Goal: Task Accomplishment & Management: Use online tool/utility

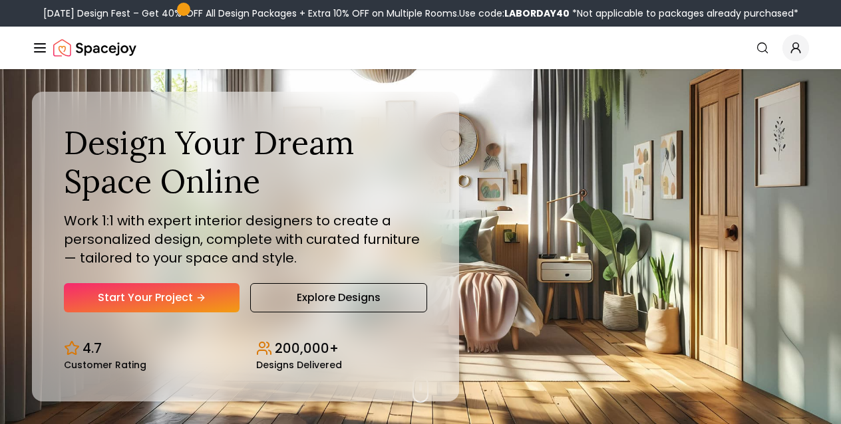
click at [95, 297] on link "Start Your Project" at bounding box center [152, 297] width 176 height 29
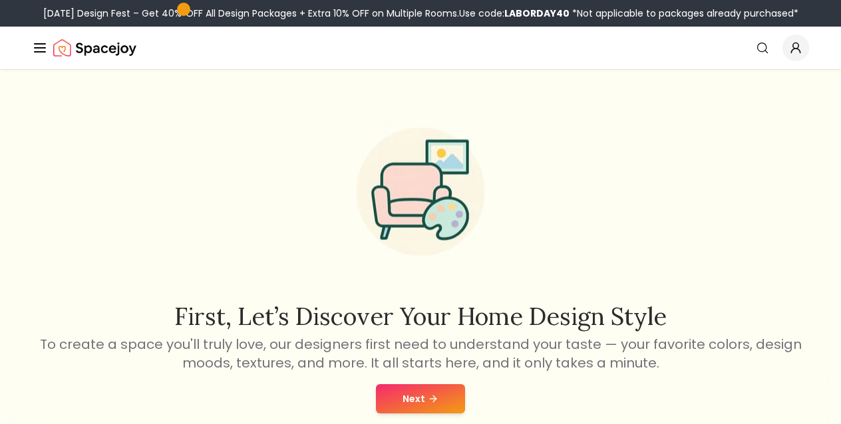
click at [408, 398] on button "Next" at bounding box center [420, 398] width 89 height 29
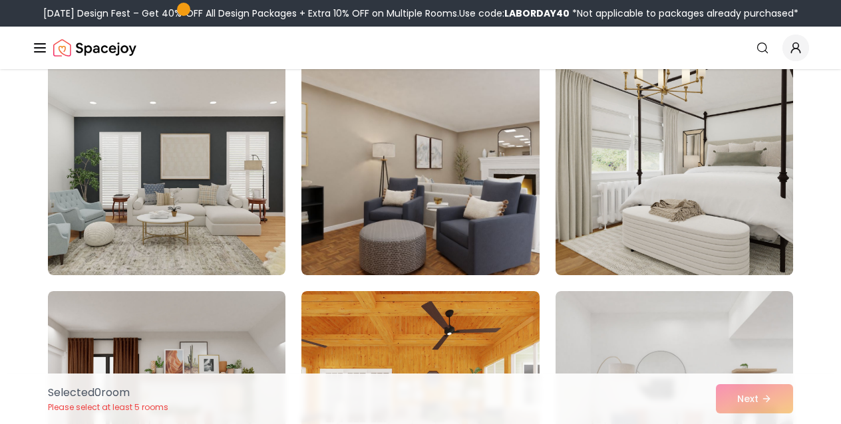
scroll to position [1037, 0]
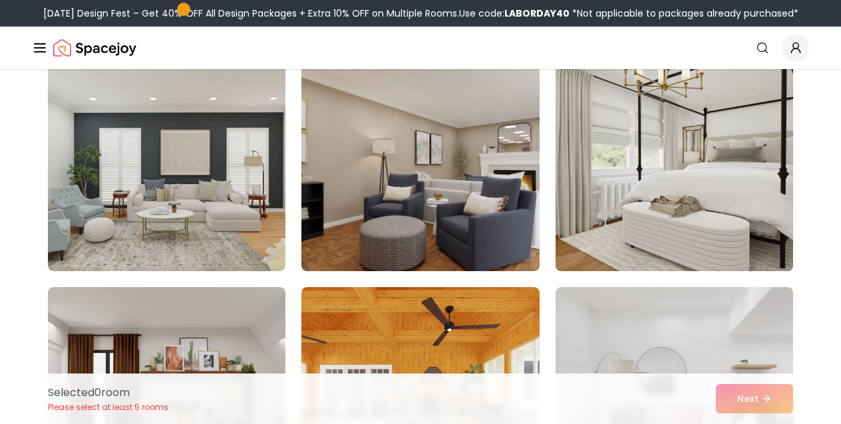
click at [589, 244] on img at bounding box center [673, 164] width 249 height 223
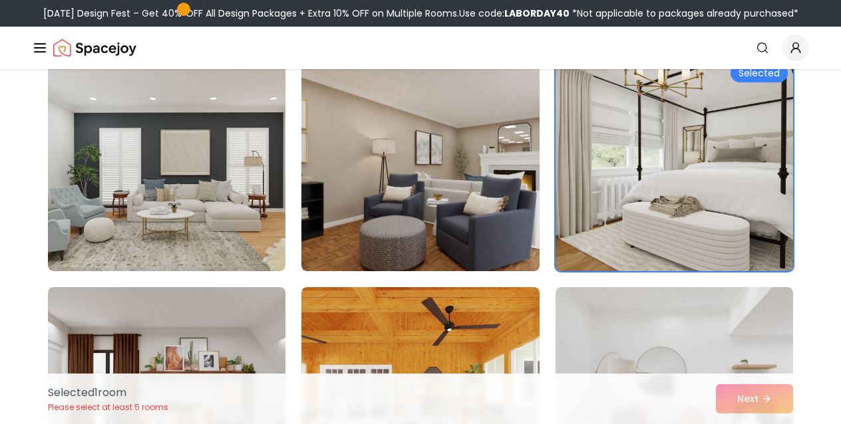
click at [594, 251] on img at bounding box center [673, 164] width 249 height 223
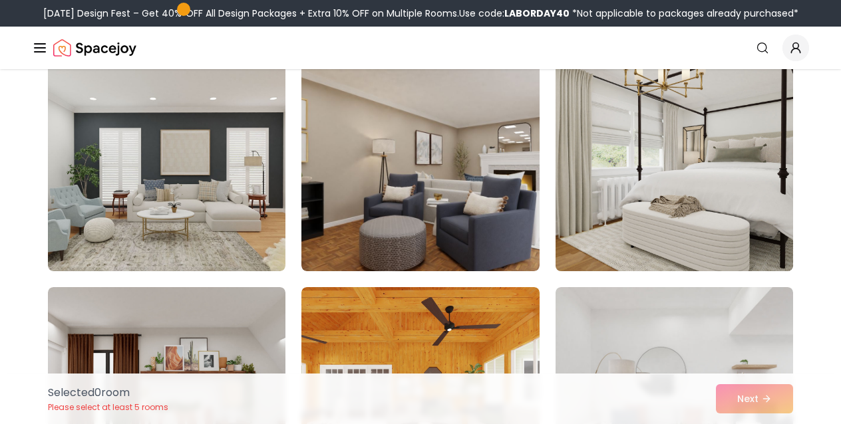
click at [624, 193] on img at bounding box center [673, 164] width 249 height 223
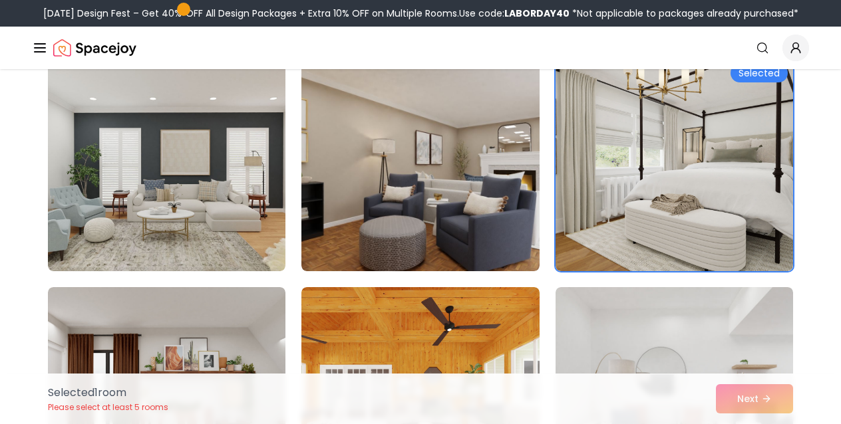
click at [745, 396] on div "Selected 1 room Please select at least 5 rooms Next" at bounding box center [420, 399] width 766 height 51
click at [616, 321] on img at bounding box center [673, 393] width 249 height 223
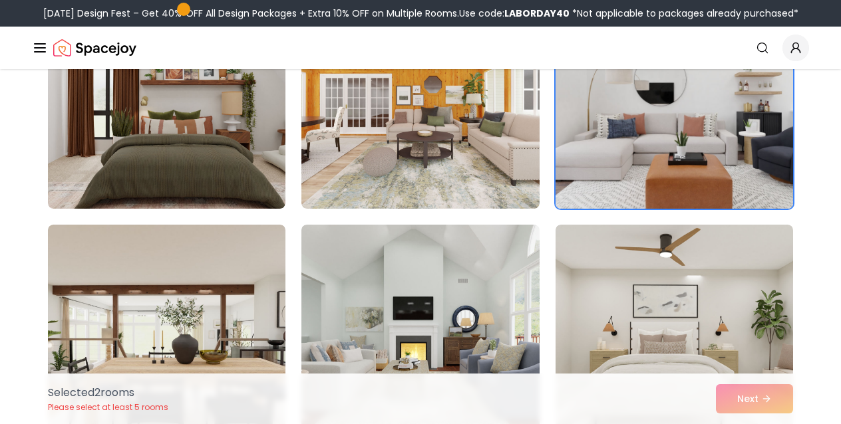
scroll to position [977, 0]
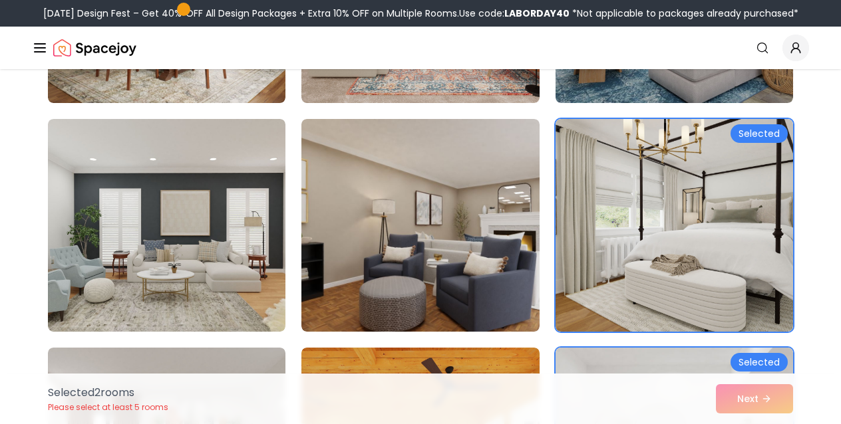
drag, startPoint x: 636, startPoint y: 354, endPoint x: 639, endPoint y: 362, distance: 9.0
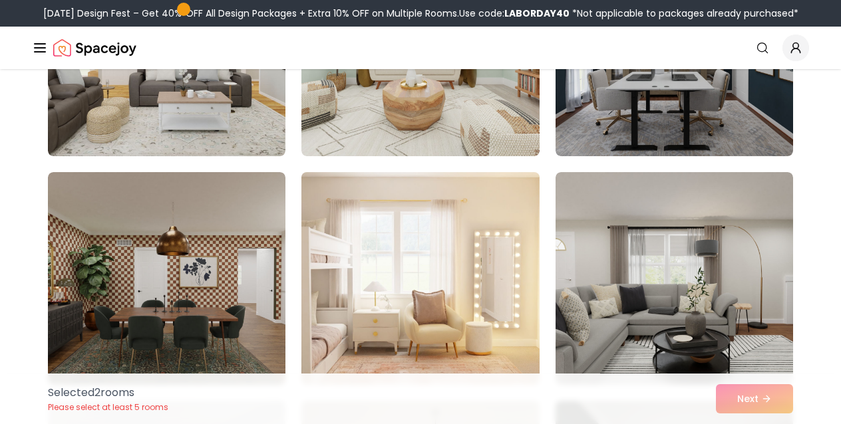
click at [414, 312] on img at bounding box center [419, 278] width 249 height 223
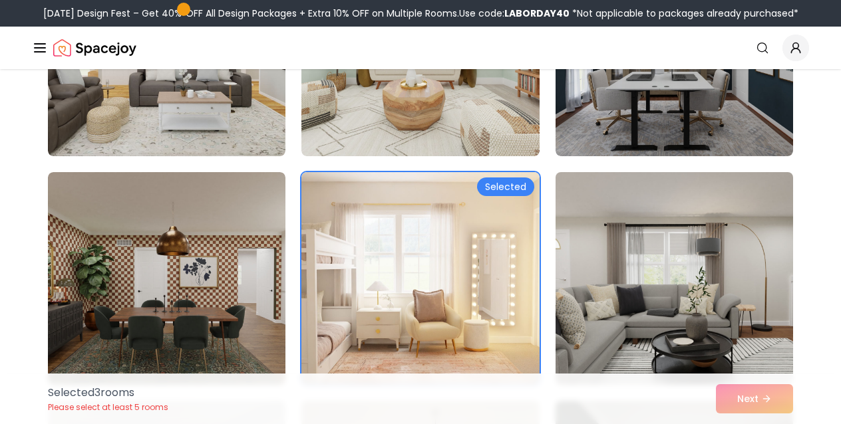
drag, startPoint x: 456, startPoint y: 301, endPoint x: 731, endPoint y: 370, distance: 283.9
click at [456, 301] on img at bounding box center [419, 278] width 237 height 213
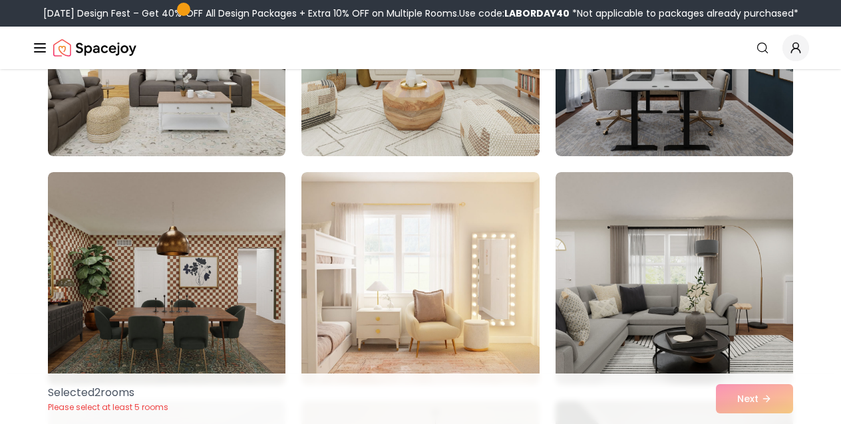
click at [729, 398] on div "Selected 2 room s Please select at least 5 rooms Next" at bounding box center [420, 399] width 766 height 51
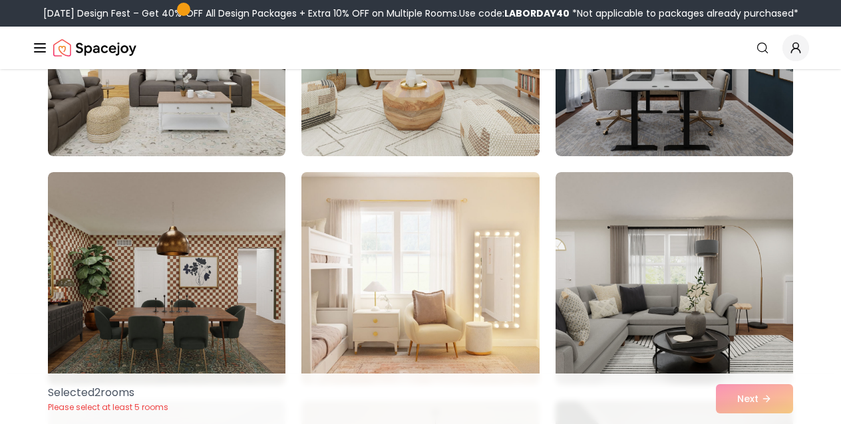
click at [430, 298] on img at bounding box center [419, 278] width 249 height 223
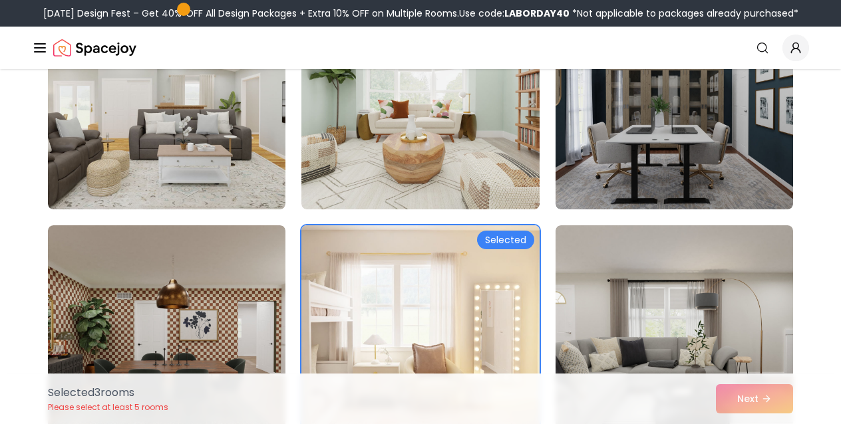
scroll to position [2008, 0]
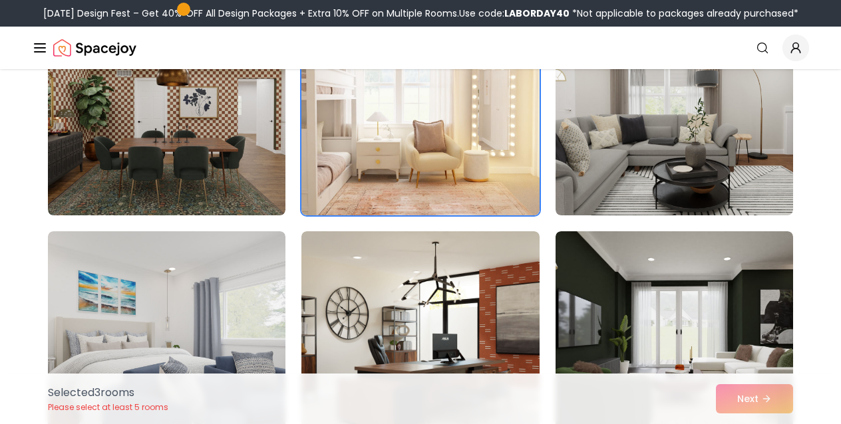
click at [755, 404] on div "Selected 3 room s Please select at least 5 rooms Next" at bounding box center [420, 399] width 766 height 51
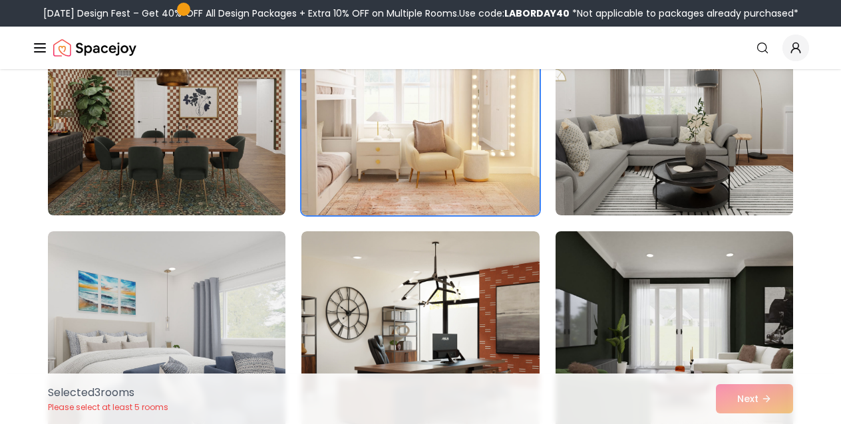
click at [682, 329] on img at bounding box center [673, 337] width 249 height 223
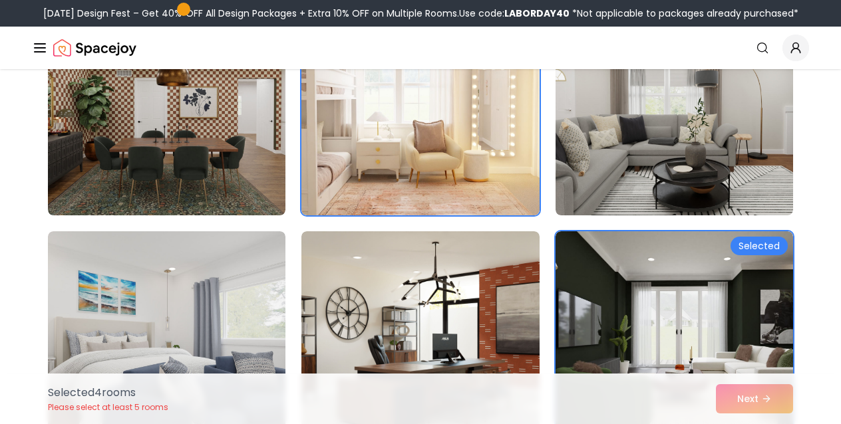
click at [609, 261] on img at bounding box center [673, 337] width 237 height 213
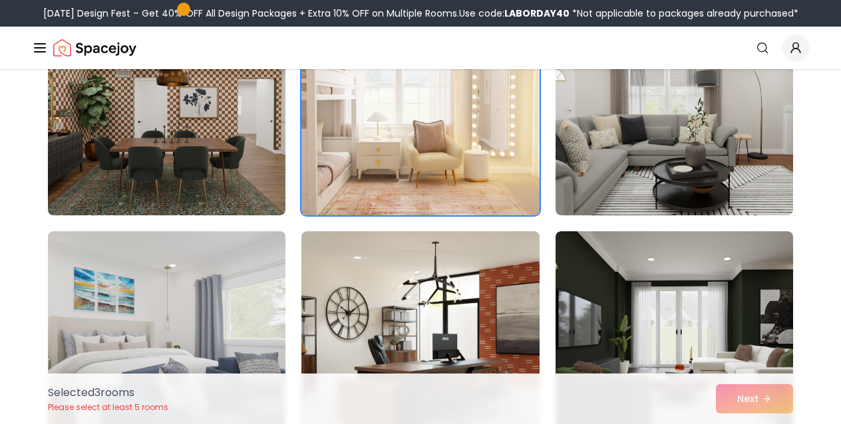
click at [203, 294] on img at bounding box center [166, 337] width 249 height 223
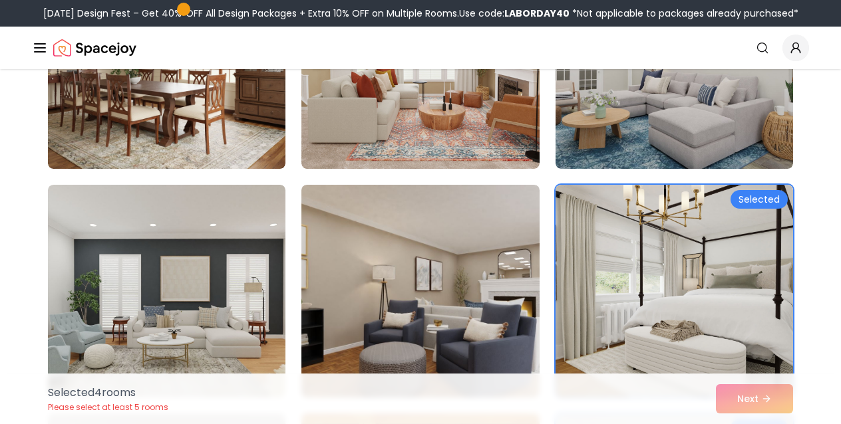
scroll to position [0, 0]
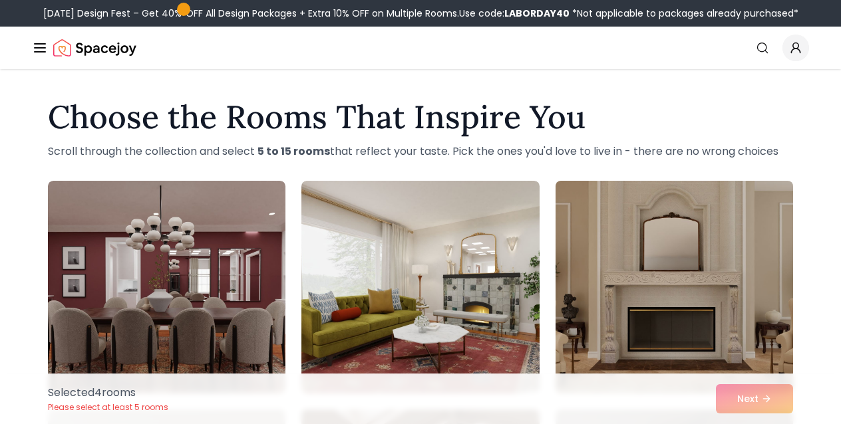
click at [622, 270] on img at bounding box center [673, 287] width 249 height 223
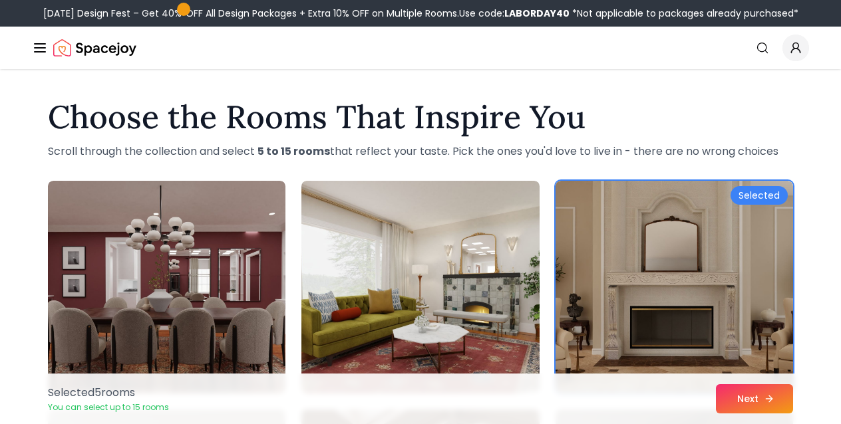
click at [737, 389] on button "Next" at bounding box center [754, 398] width 77 height 29
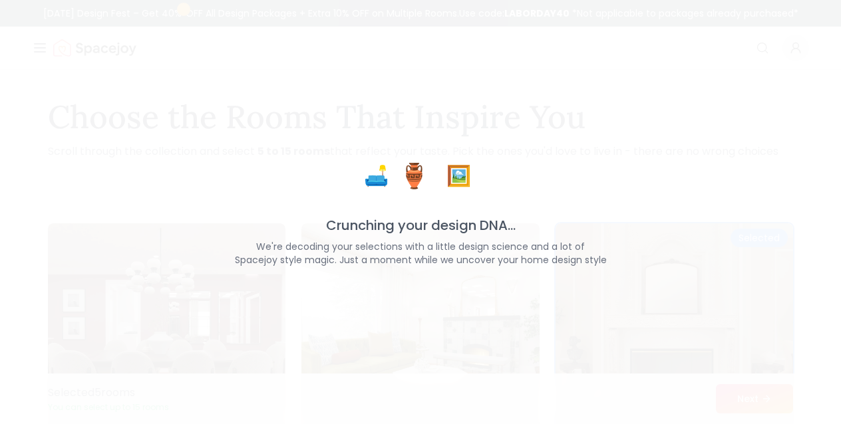
click at [684, 313] on div "🛋️ 🏺 🖼️ Crunching your design DNA... We're decoding your selections with a litt…" at bounding box center [420, 212] width 841 height 424
click at [751, 404] on div "🛋️ 🏺 🖼️ Crunching your design DNA... We're decoding your selections with a litt…" at bounding box center [420, 212] width 841 height 424
